Goal: Transaction & Acquisition: Book appointment/travel/reservation

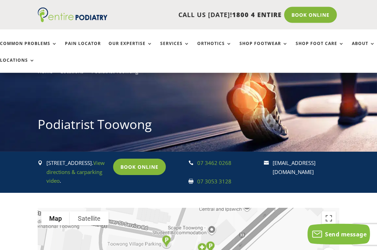
scroll to position [42, 0]
click at [36, 41] on link "Common Problems" at bounding box center [28, 48] width 57 height 15
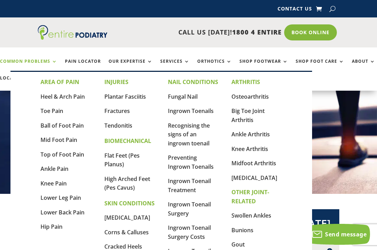
click at [112, 231] on link "Corns & Calluses" at bounding box center [126, 232] width 44 height 8
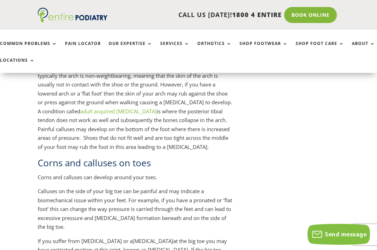
scroll to position [957, 0]
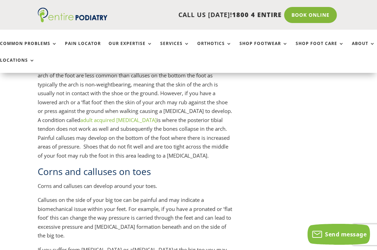
click at [179, 43] on link "Services" at bounding box center [174, 48] width 29 height 15
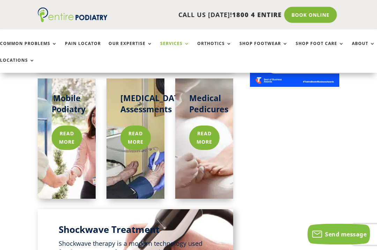
scroll to position [605, 0]
click at [207, 126] on link "Read more" at bounding box center [204, 138] width 30 height 24
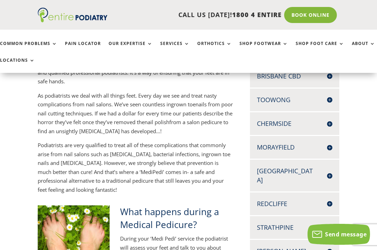
scroll to position [174, 0]
click at [327, 100] on h4 "Toowong" at bounding box center [294, 100] width 75 height 9
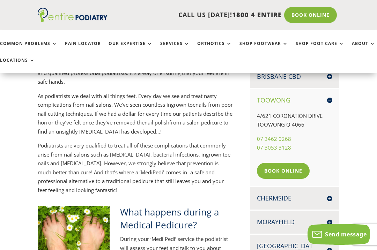
click at [321, 80] on h4 "Brisbane CBD" at bounding box center [294, 76] width 75 height 9
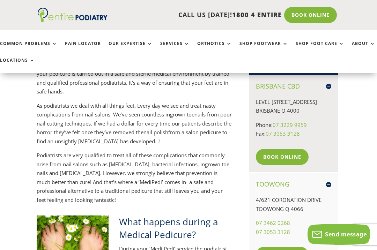
scroll to position [166, 1]
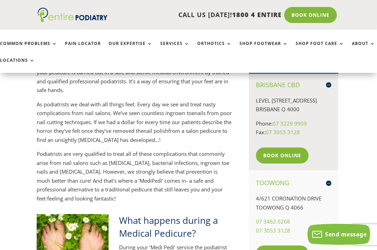
click at [329, 82] on h4 "Brisbane CBD" at bounding box center [293, 85] width 75 height 9
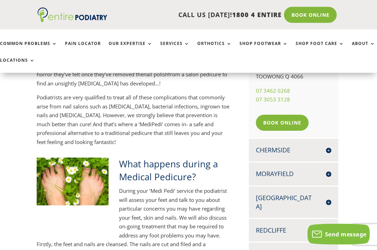
scroll to position [223, 1]
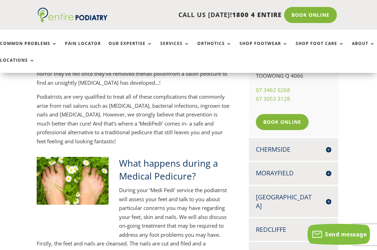
click at [290, 116] on link "Book Online" at bounding box center [282, 122] width 53 height 16
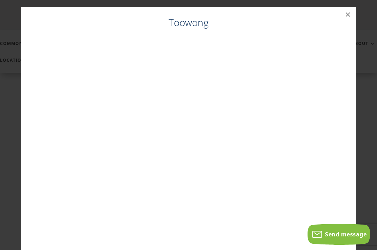
scroll to position [187, 1]
click at [340, 15] on button "×" at bounding box center [347, 14] width 15 height 15
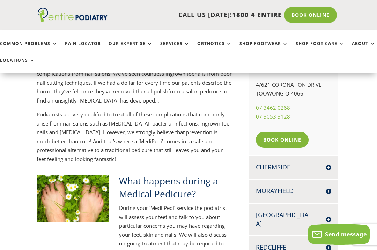
scroll to position [206, 1]
